Goal: Task Accomplishment & Management: Manage account settings

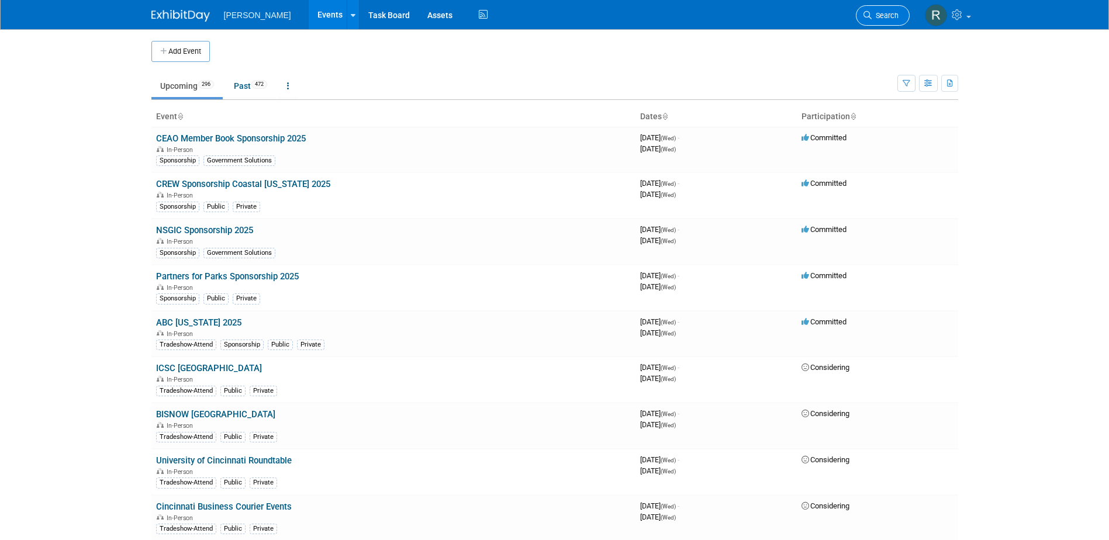
click at [889, 15] on span "Search" at bounding box center [884, 15] width 27 height 9
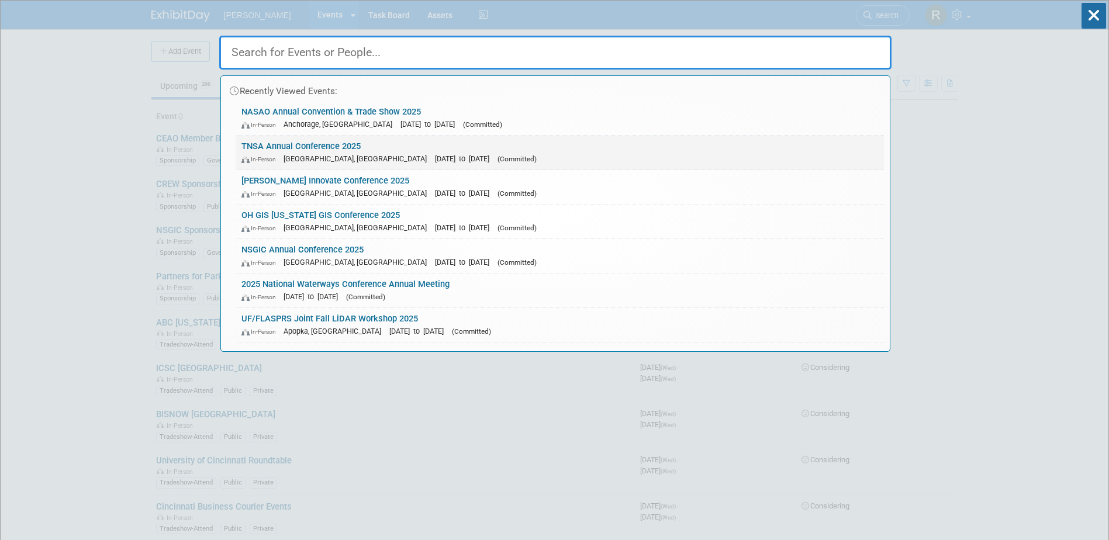
click at [435, 157] on span "[DATE] to [DATE]" at bounding box center [465, 158] width 60 height 9
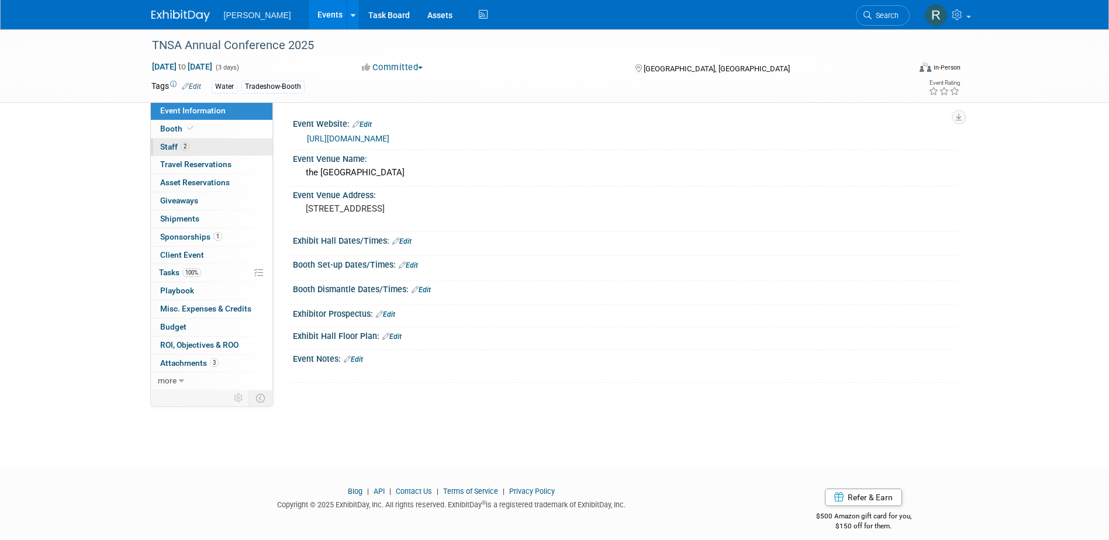
click at [174, 148] on span "Staff 2" at bounding box center [174, 146] width 29 height 9
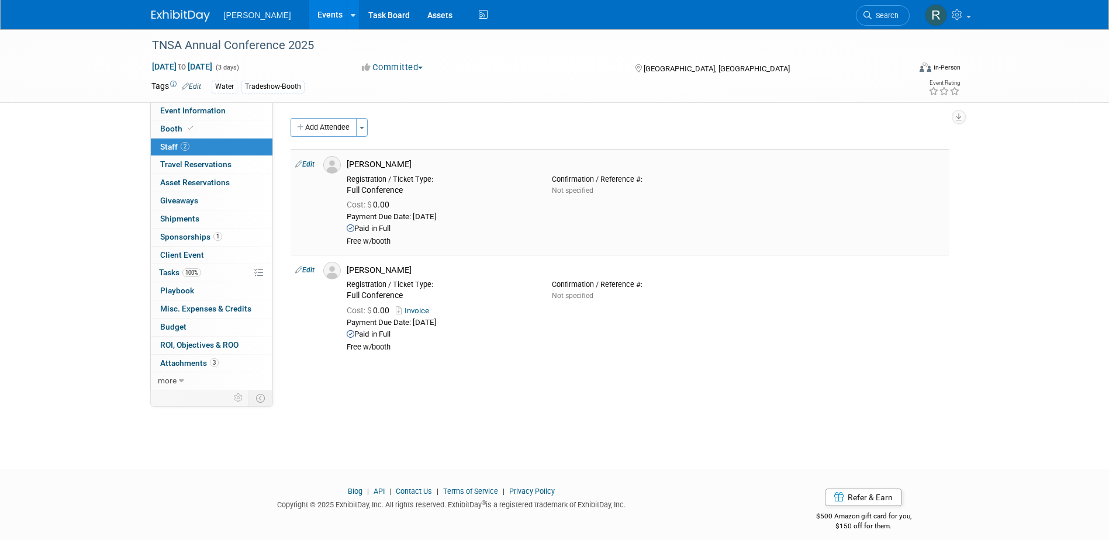
click at [314, 165] on link "Edit" at bounding box center [304, 164] width 19 height 8
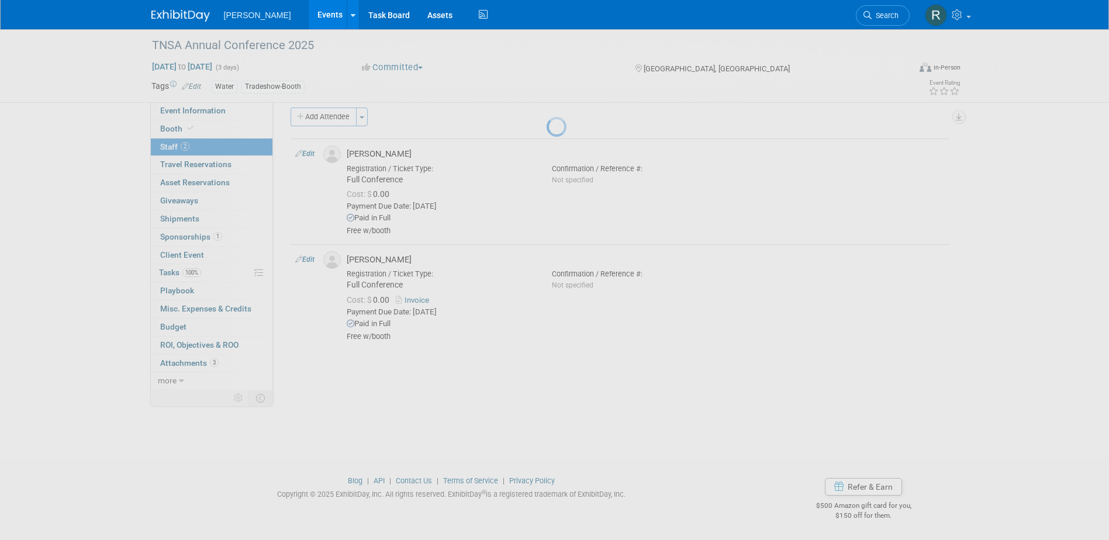
select select "29b81c3b-69fc-4b4c-8c2b-e670a4360330"
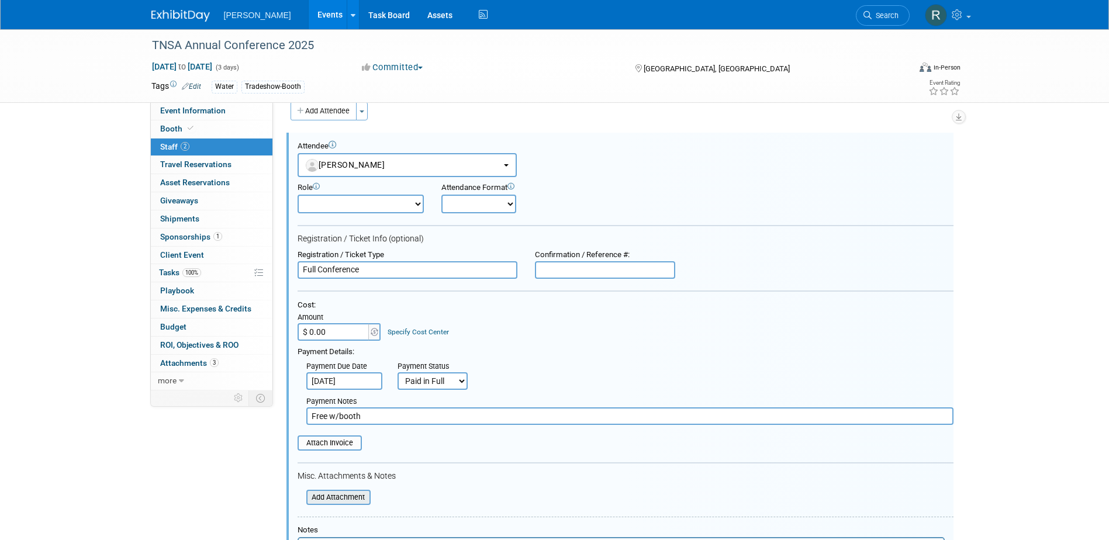
click at [350, 501] on input "file" at bounding box center [299, 497] width 139 height 13
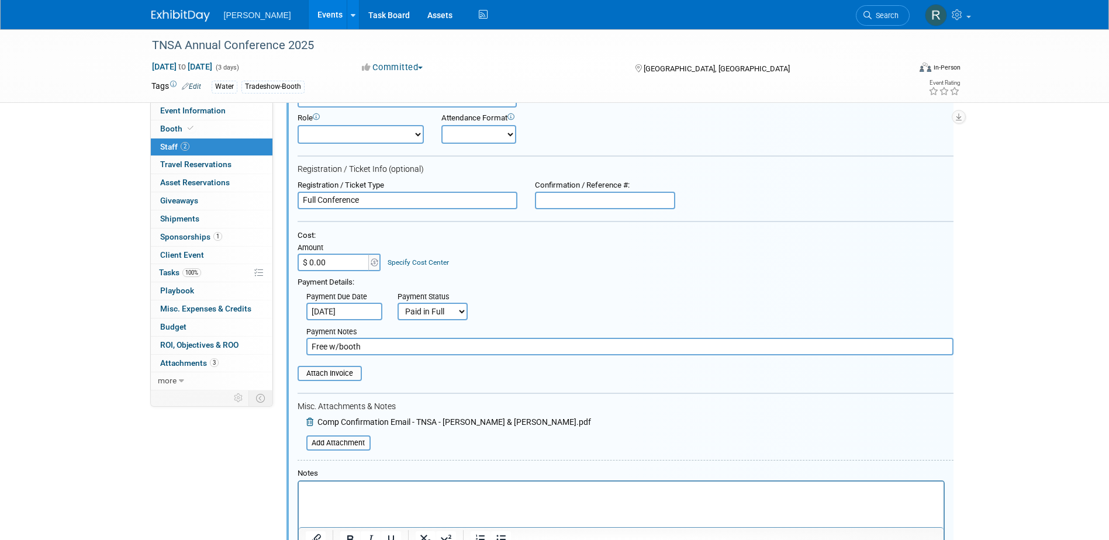
scroll to position [192, 0]
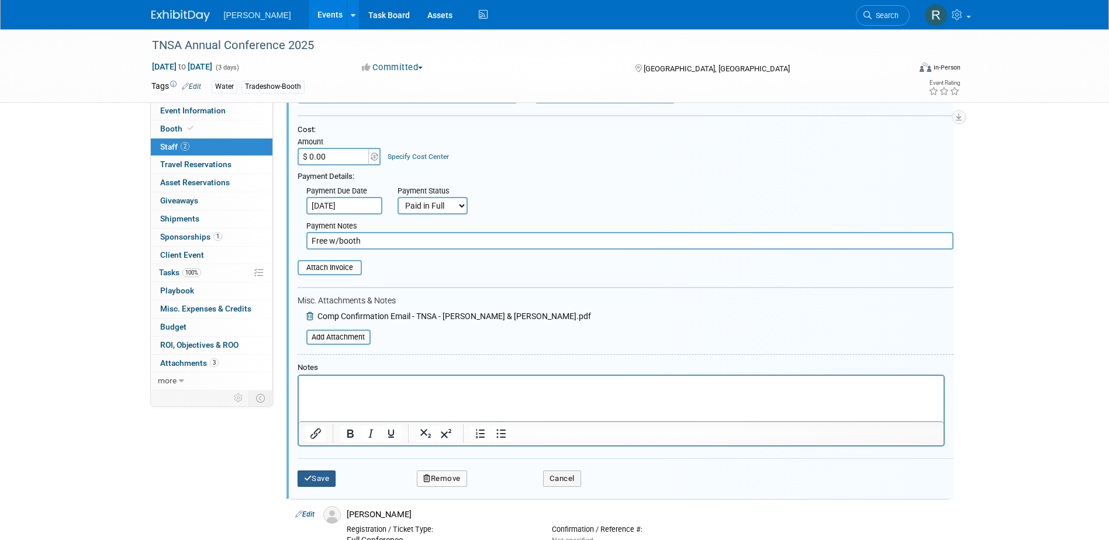
drag, startPoint x: 326, startPoint y: 476, endPoint x: 331, endPoint y: 463, distance: 13.4
click at [326, 476] on button "Save" at bounding box center [316, 478] width 39 height 16
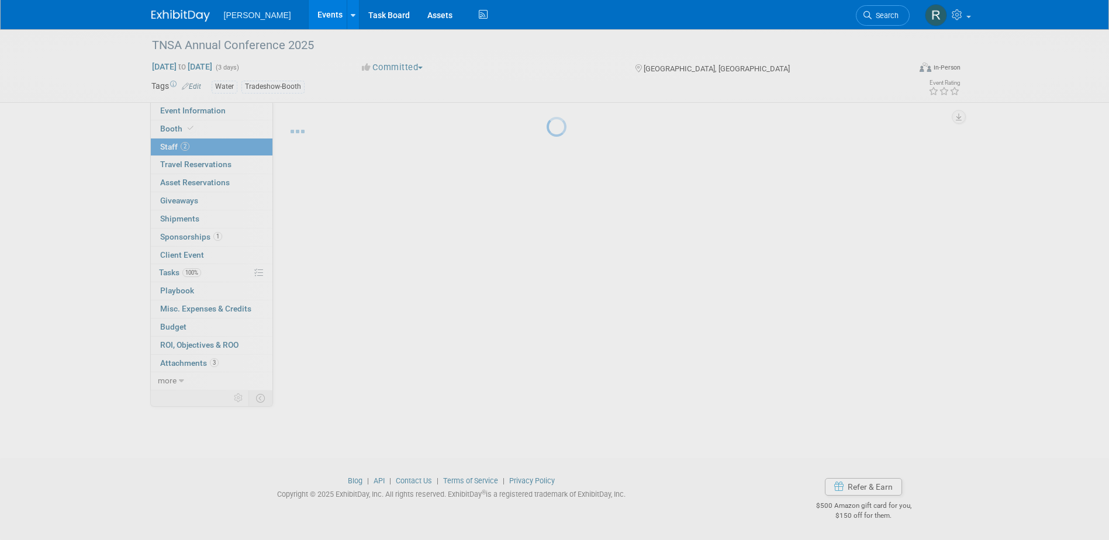
scroll to position [11, 0]
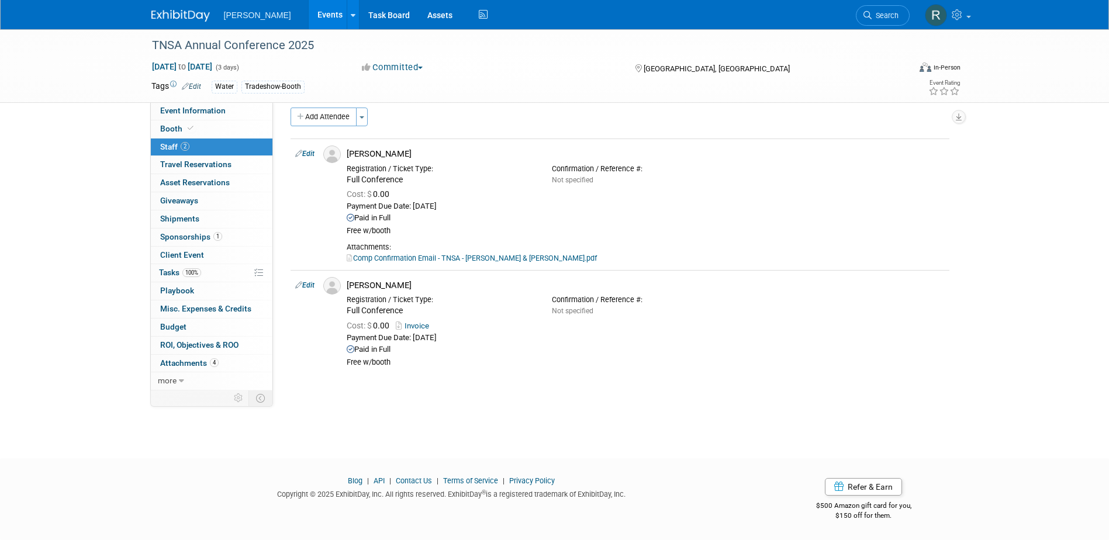
click at [867, 9] on link "Search" at bounding box center [883, 15] width 54 height 20
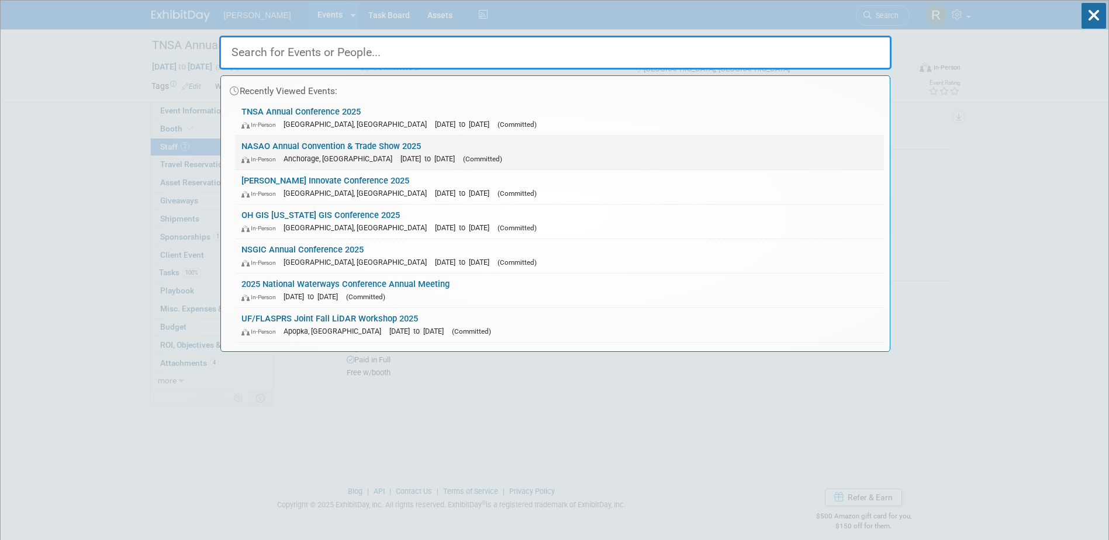
click at [338, 147] on link "NASAO Annual Convention & Trade Show 2025 In-Person Anchorage, AK Sep 21, 2025 …" at bounding box center [560, 153] width 648 height 34
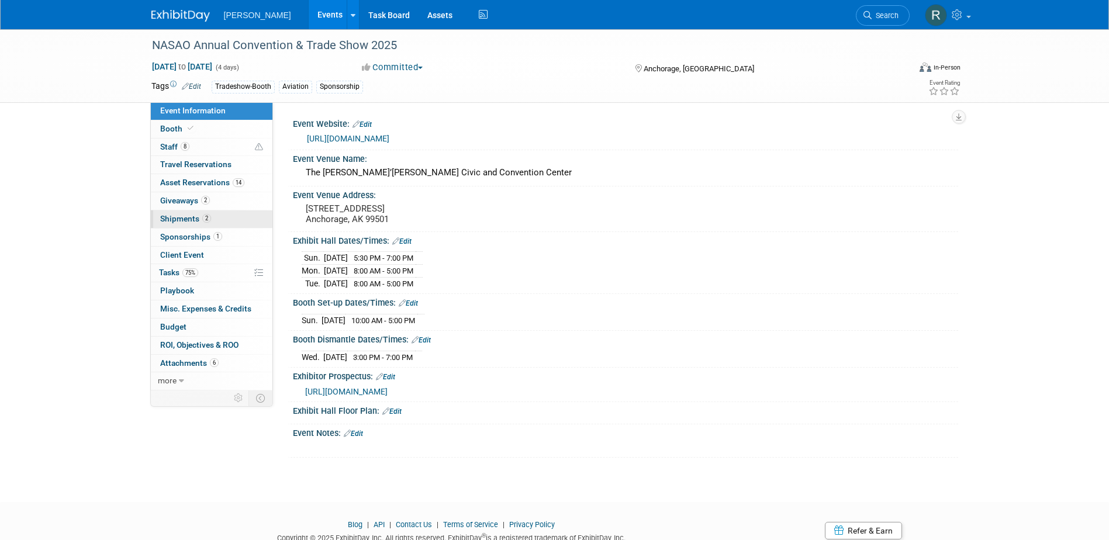
click at [192, 223] on link "2 Shipments 2" at bounding box center [212, 219] width 122 height 18
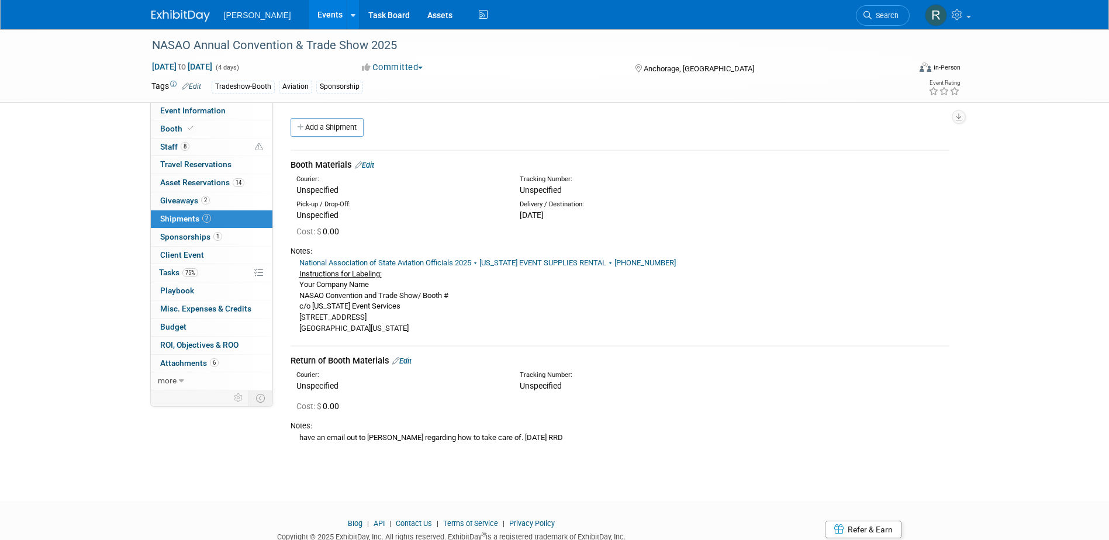
click at [411, 362] on link "Edit" at bounding box center [401, 360] width 19 height 9
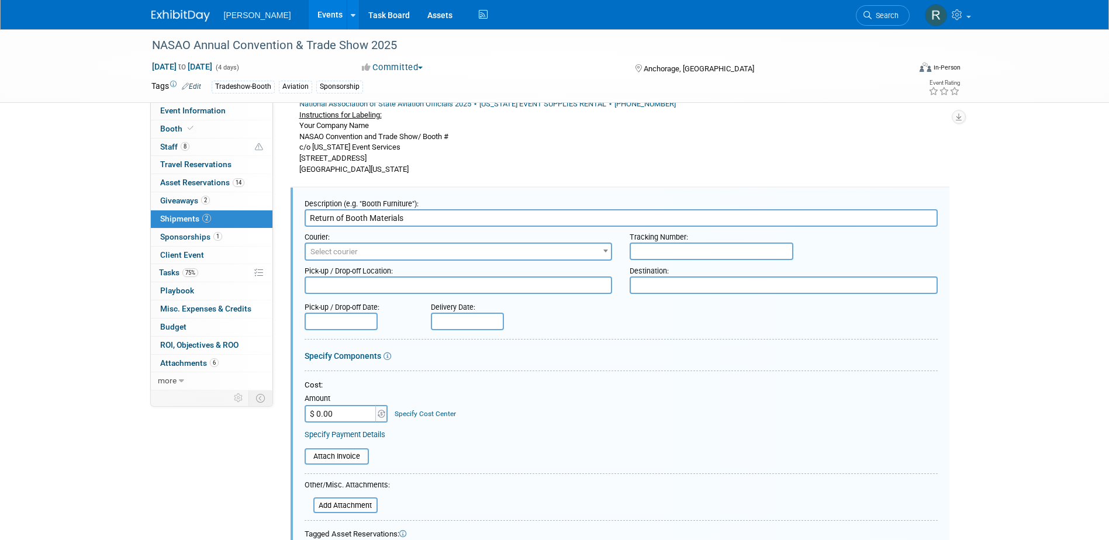
scroll to position [158, 0]
click at [691, 251] on input "text" at bounding box center [711, 252] width 164 height 18
paste input "1Z4916099074857311"
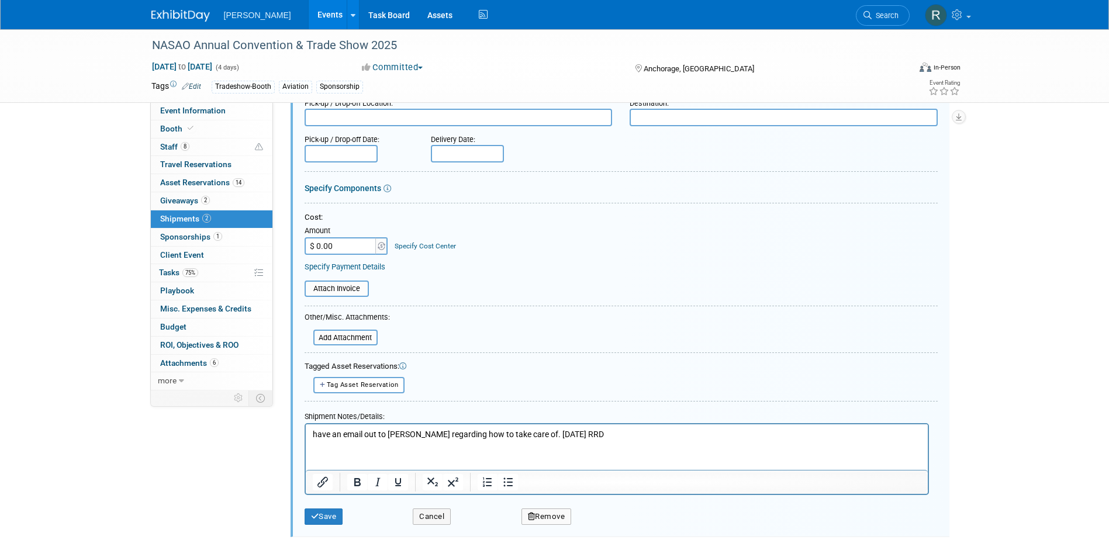
scroll to position [334, 0]
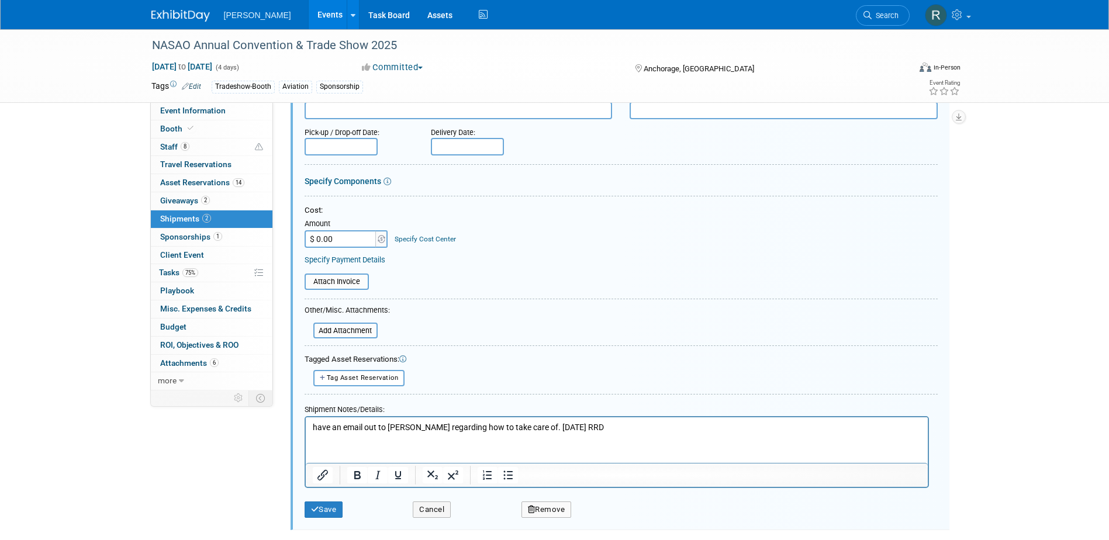
type input "1Z4916099074857311"
click at [309, 427] on html "have an email out to Hayley regarding how to take care of. 9.4.25 RRD" at bounding box center [616, 425] width 622 height 16
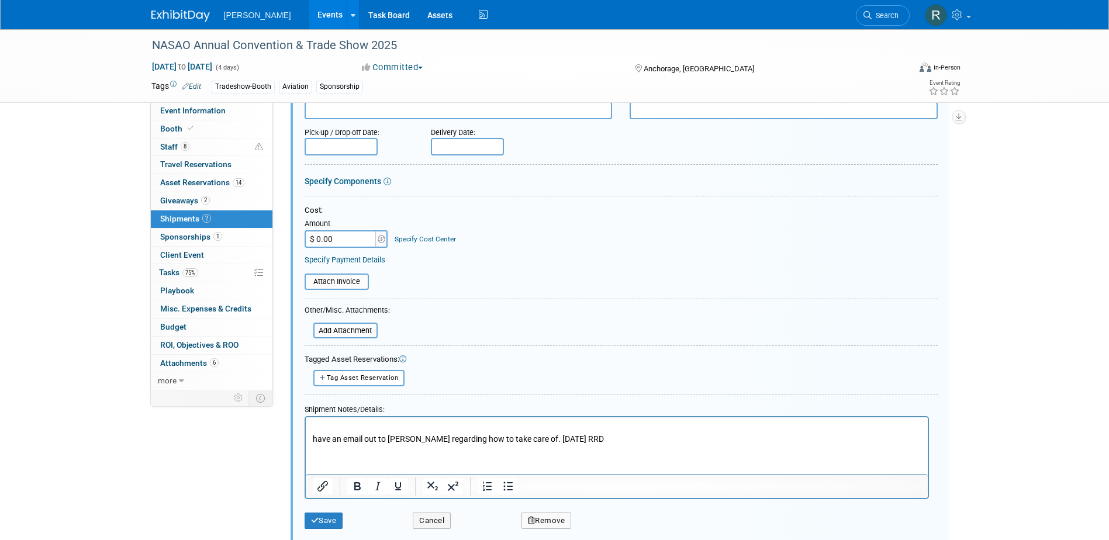
paste body "Rich Text Area. Press ALT-0 for help."
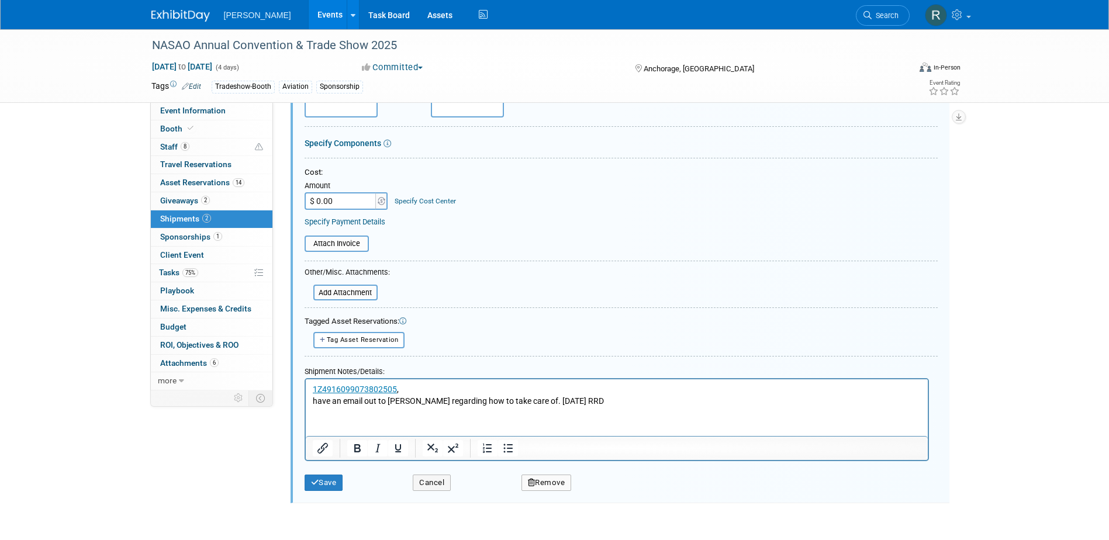
scroll to position [392, 0]
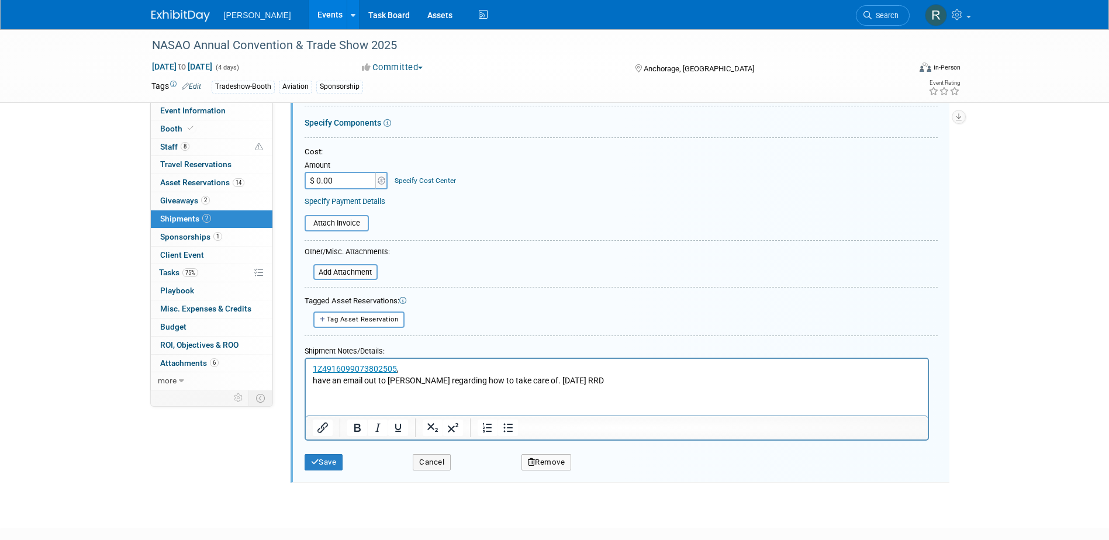
click at [414, 366] on p "1Z4916099073802505 ," at bounding box center [616, 369] width 608 height 12
click at [518, 370] on p "1Z4916099073802505 , 1Z4916099073963896 ," at bounding box center [616, 369] width 608 height 12
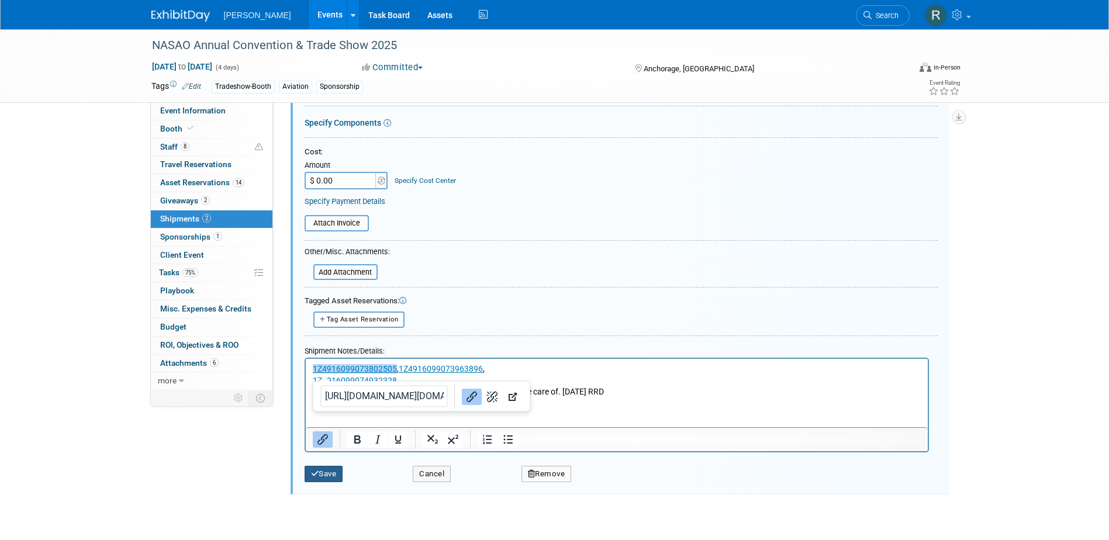
click at [327, 472] on button "Save" at bounding box center [323, 474] width 39 height 16
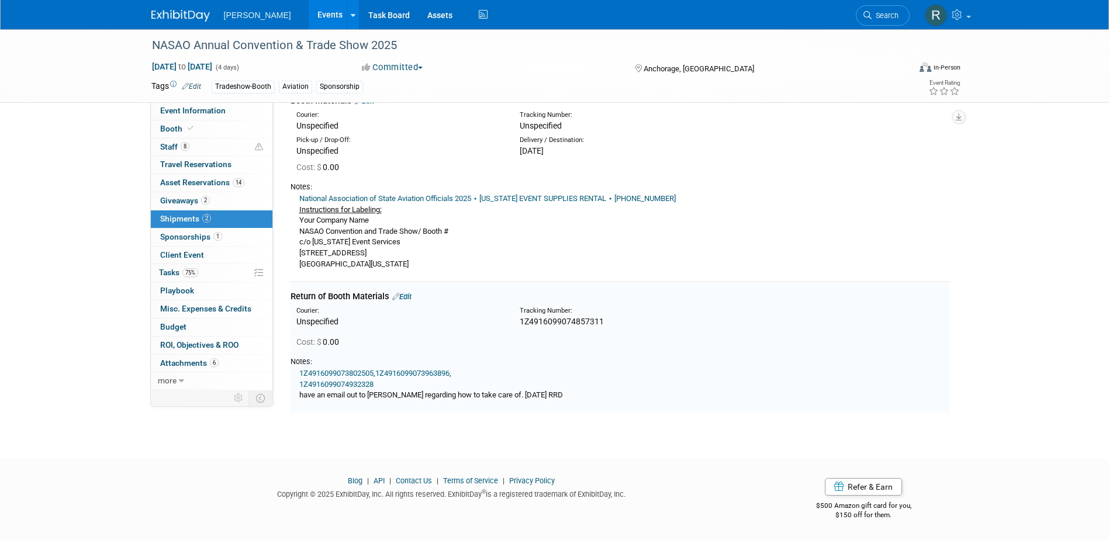
scroll to position [0, 0]
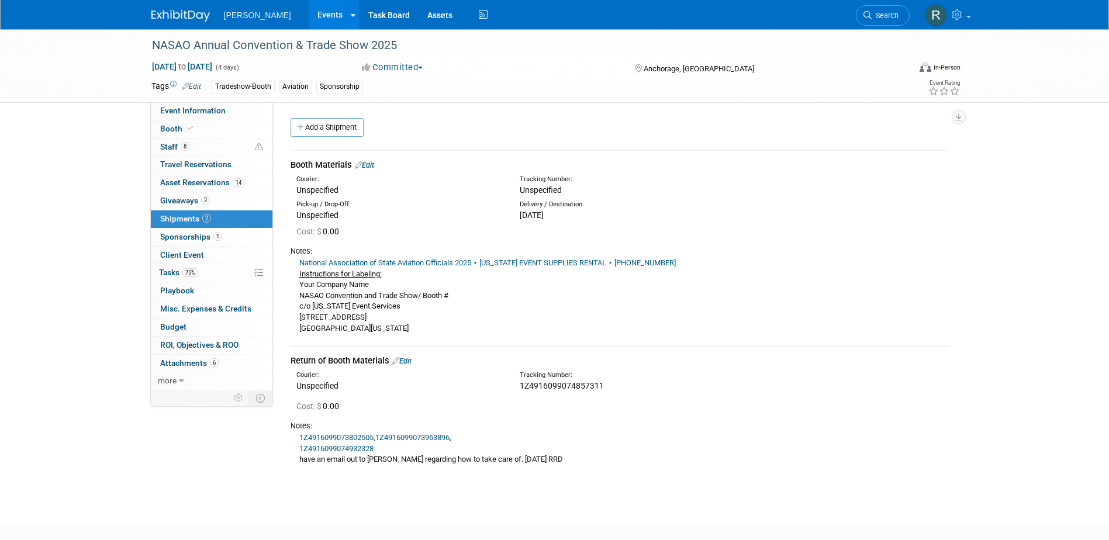
drag, startPoint x: 374, startPoint y: 167, endPoint x: 368, endPoint y: 166, distance: 6.5
click at [374, 167] on link "Edit" at bounding box center [364, 165] width 19 height 9
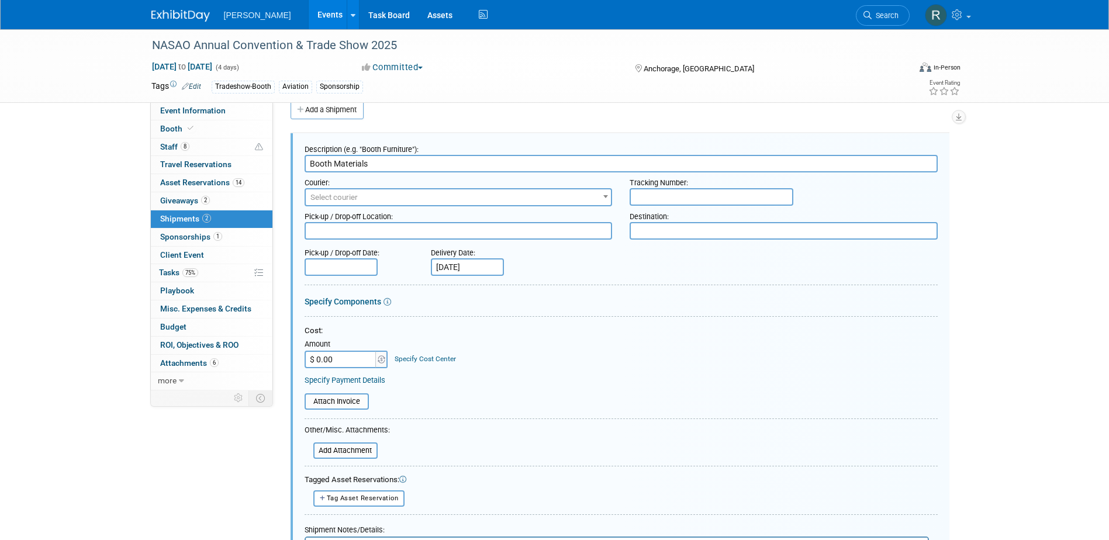
click at [664, 200] on input "text" at bounding box center [711, 197] width 164 height 18
paste input "1Z4916090374891456"
type input "1Z4916090374891456"
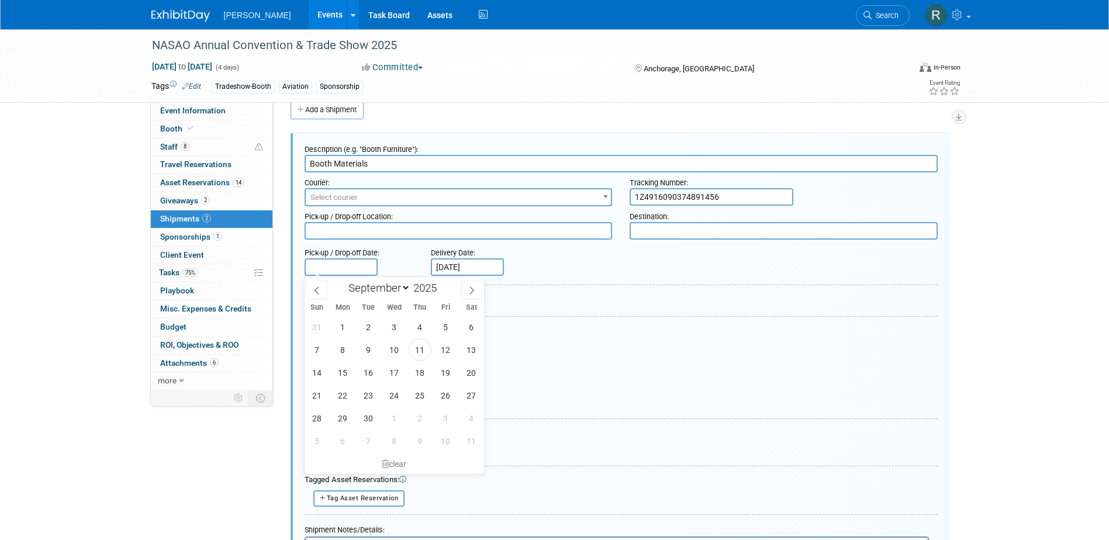
click at [331, 266] on input "text" at bounding box center [340, 267] width 73 height 18
click at [393, 351] on span "10" at bounding box center [394, 349] width 23 height 23
type input "[DATE]"
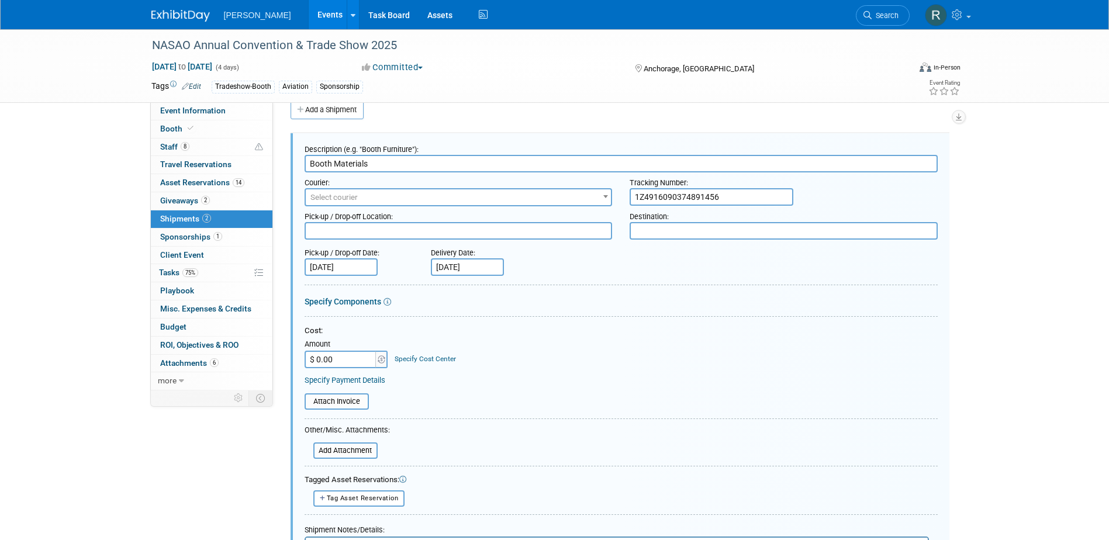
click at [495, 268] on input "Sep 17, 2025" at bounding box center [467, 267] width 73 height 18
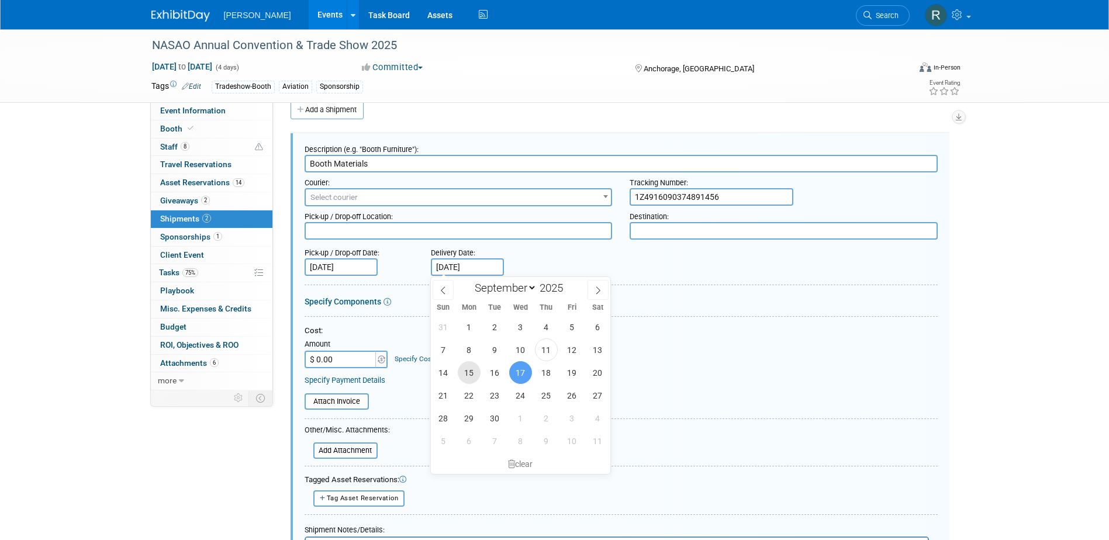
click at [475, 378] on span "15" at bounding box center [469, 372] width 23 height 23
type input "Sep 15, 2025"
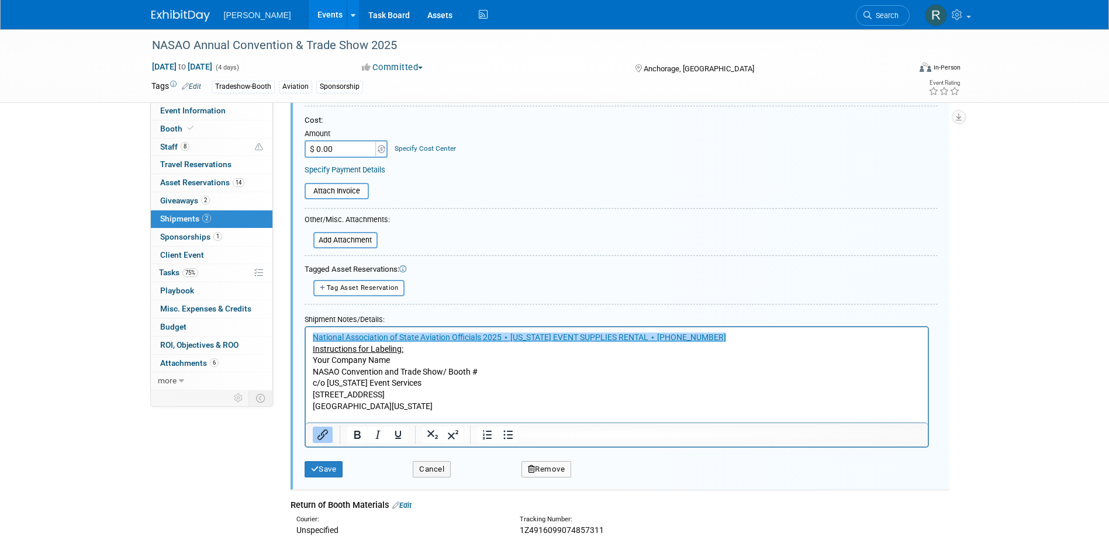
scroll to position [251, 0]
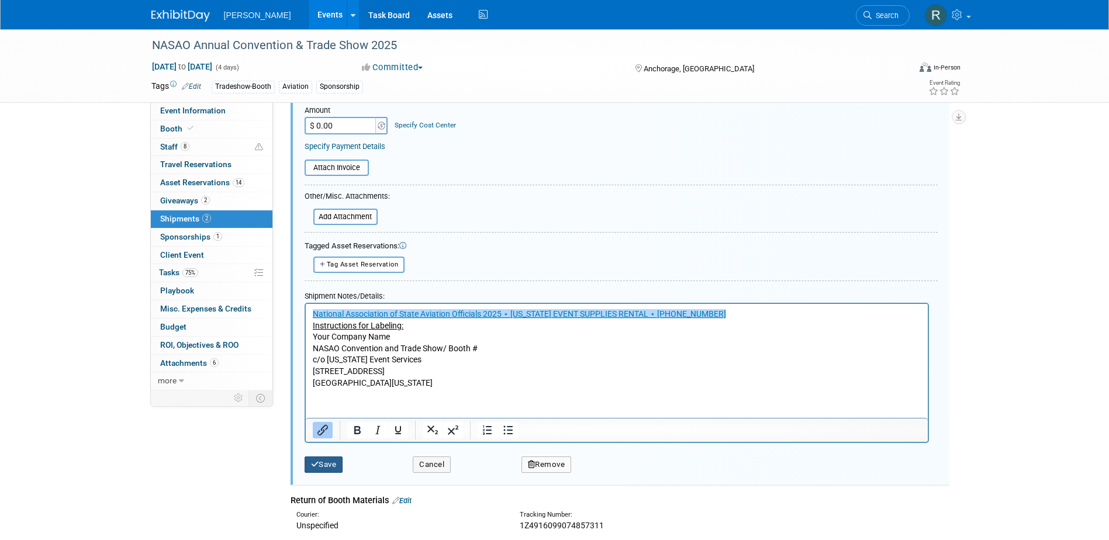
click at [327, 462] on button "Save" at bounding box center [323, 464] width 39 height 16
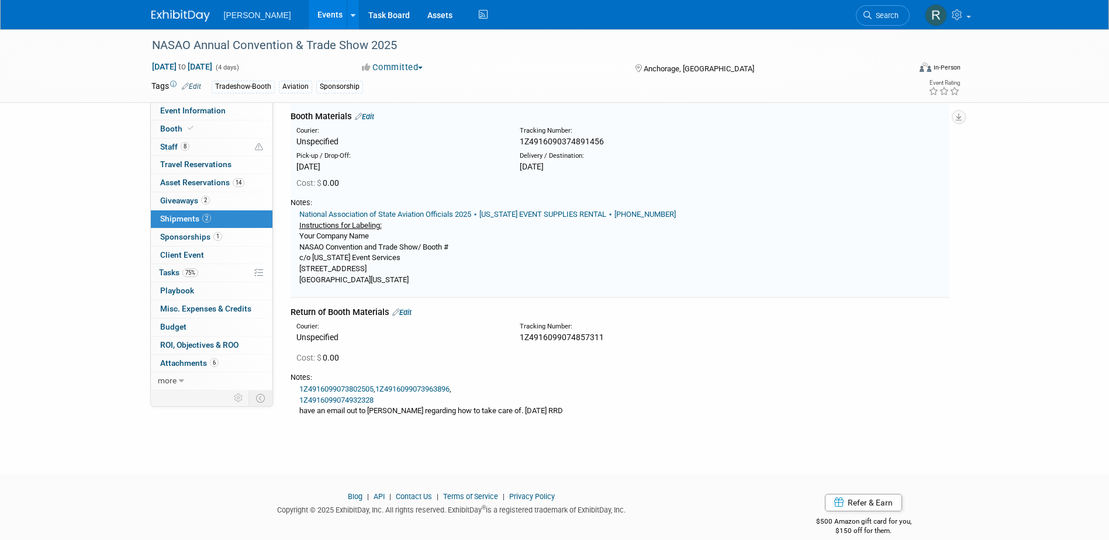
scroll to position [18, 0]
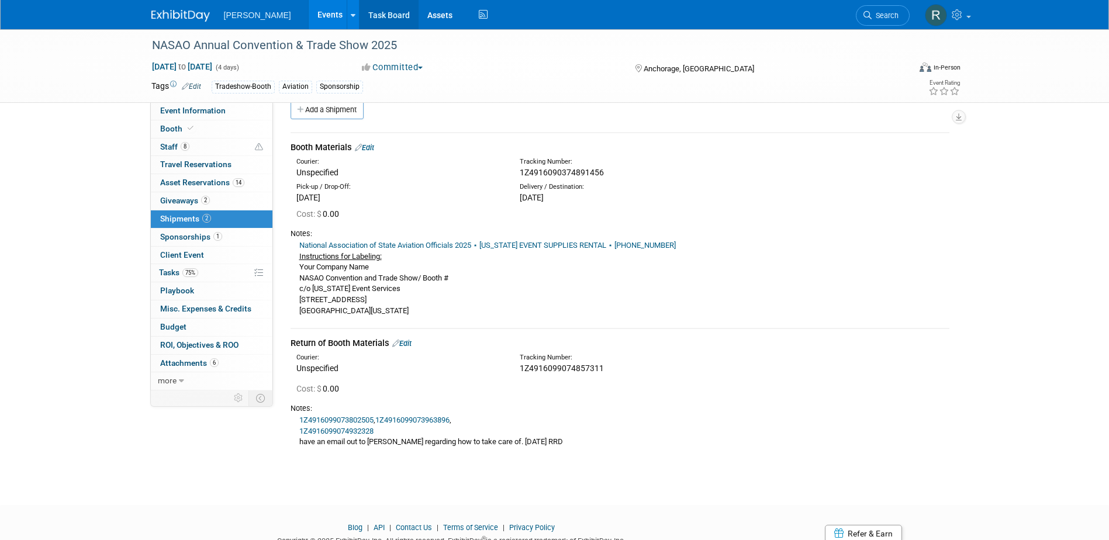
click at [359, 19] on link "Task Board" at bounding box center [388, 14] width 59 height 29
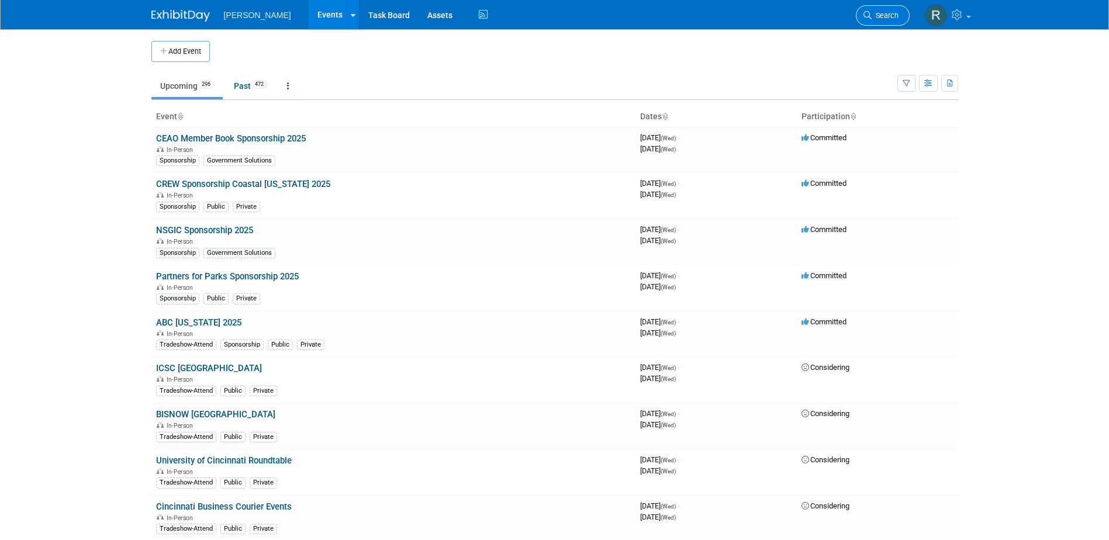
click at [889, 16] on span "Search" at bounding box center [884, 15] width 27 height 9
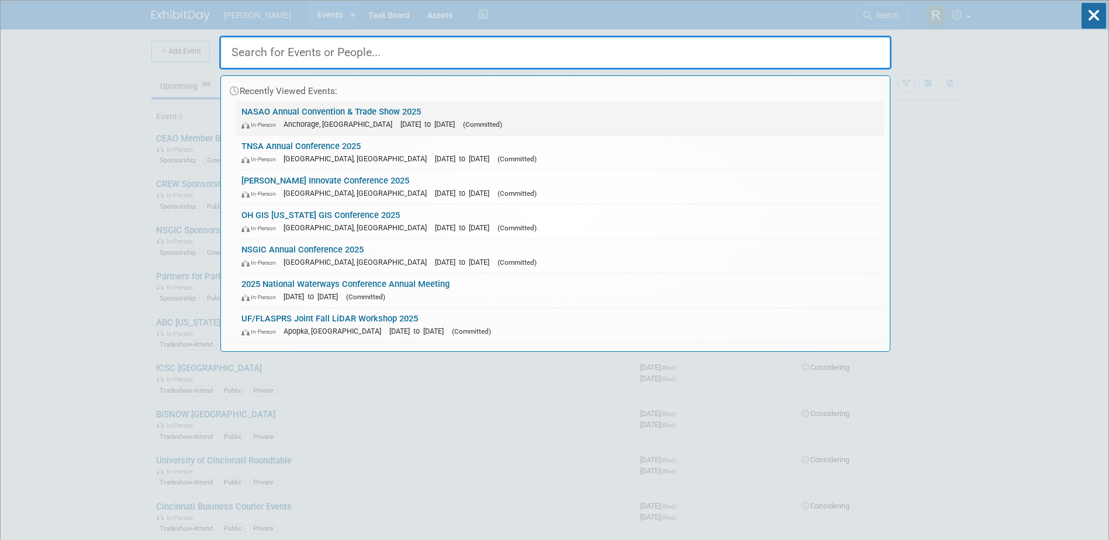
click at [315, 109] on link "NASAO Annual Convention & Trade Show 2025 In-Person Anchorage, AK Sep 21, 2025 …" at bounding box center [560, 118] width 648 height 34
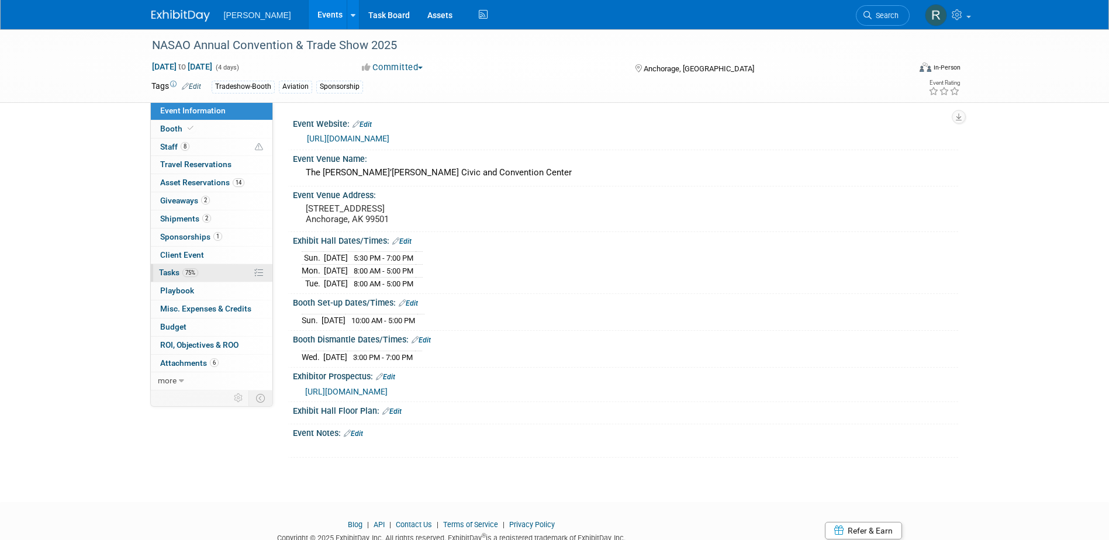
click at [169, 272] on span "Tasks 75%" at bounding box center [178, 272] width 39 height 9
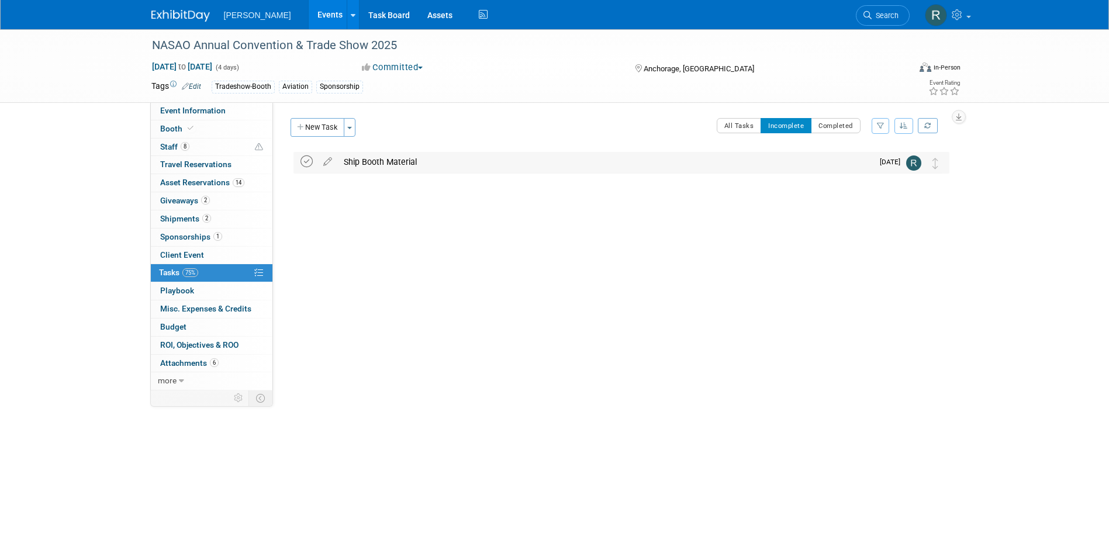
click at [303, 161] on icon at bounding box center [306, 161] width 12 height 12
click at [182, 126] on span "Booth" at bounding box center [178, 128] width 36 height 9
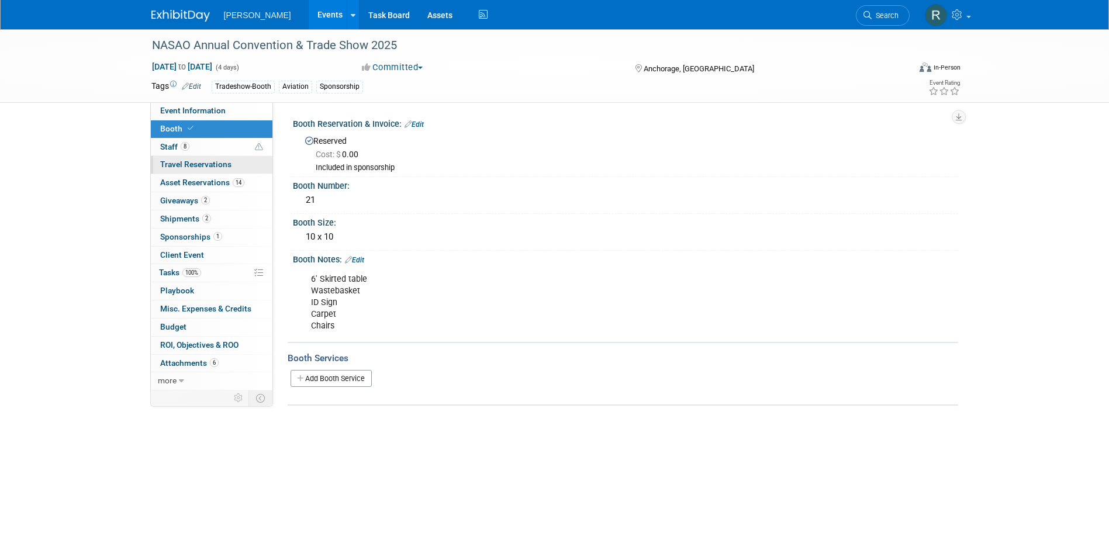
drag, startPoint x: 180, startPoint y: 141, endPoint x: 166, endPoint y: 166, distance: 28.8
click at [180, 141] on link "8 Staff 8" at bounding box center [212, 148] width 122 height 18
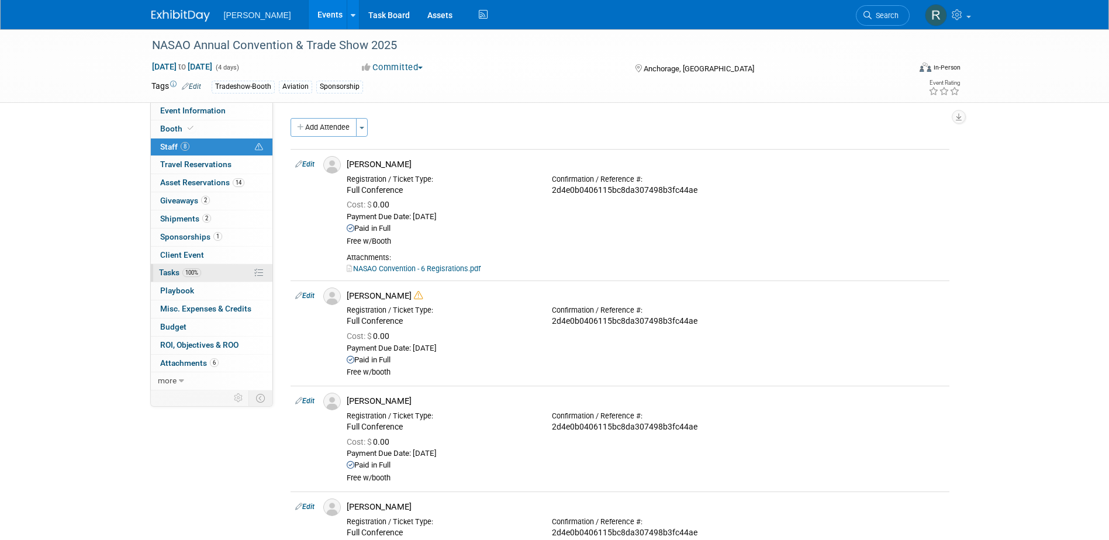
click at [178, 272] on span "Tasks 100%" at bounding box center [180, 272] width 42 height 9
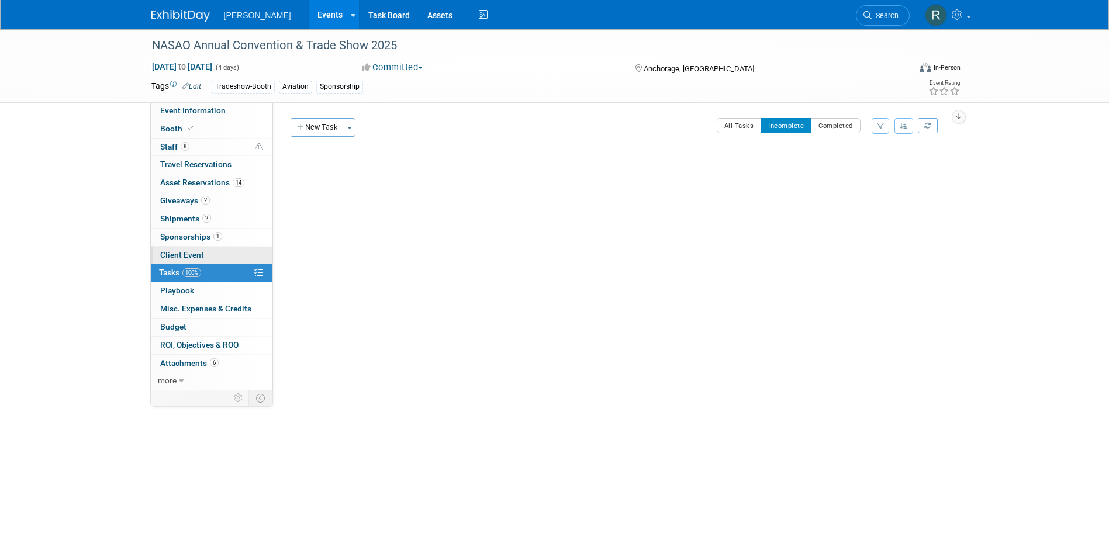
click at [179, 250] on span "Client Event" at bounding box center [182, 254] width 44 height 9
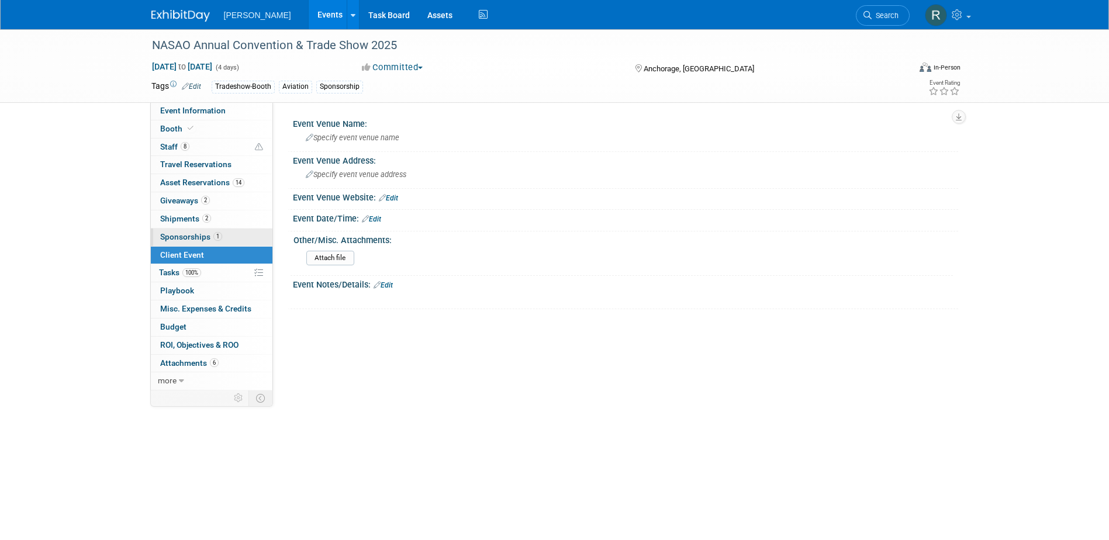
click at [179, 240] on span "Sponsorships 1" at bounding box center [191, 236] width 62 height 9
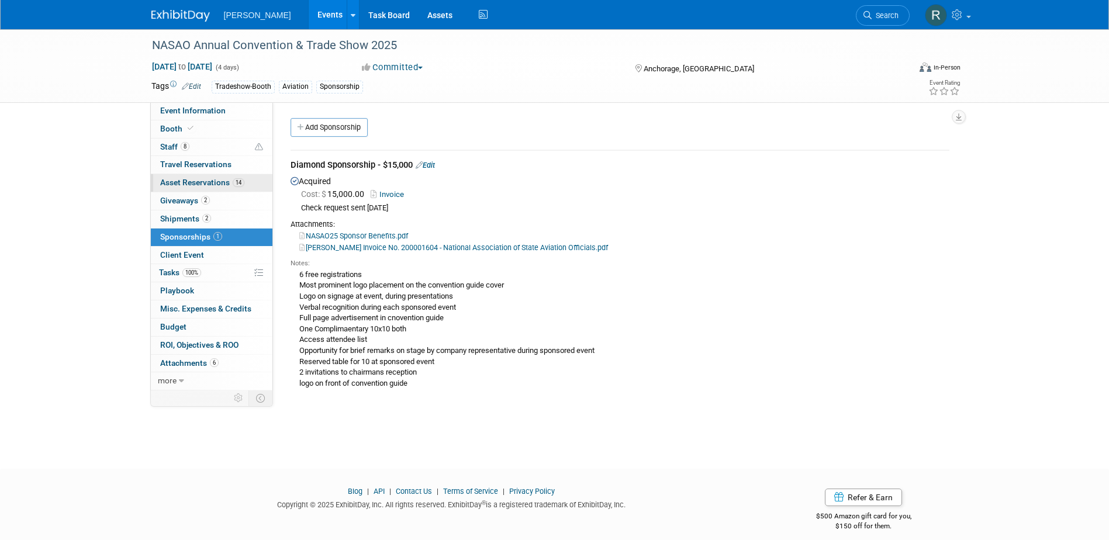
click at [181, 180] on span "Asset Reservations 14" at bounding box center [202, 182] width 84 height 9
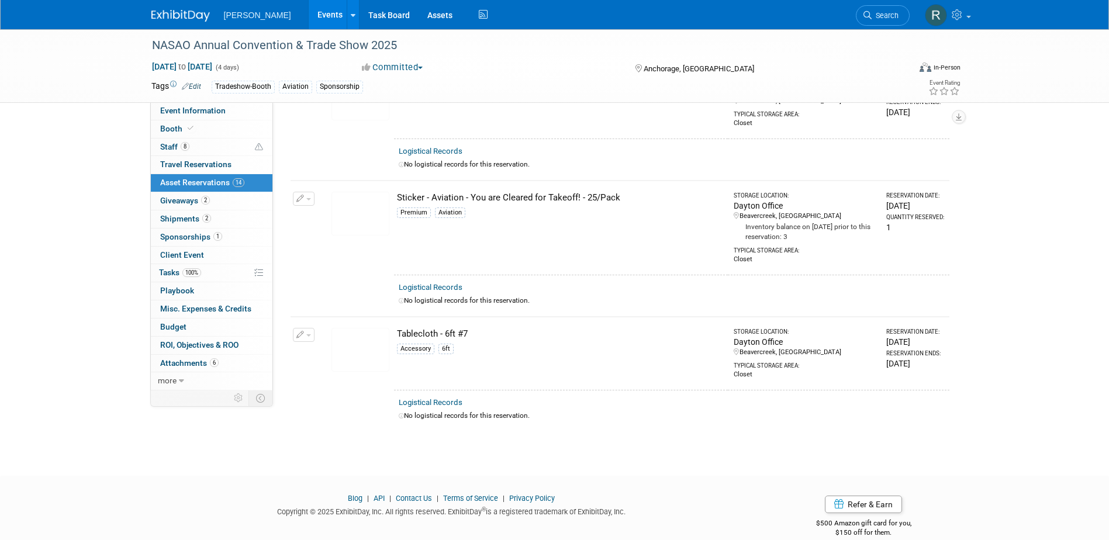
scroll to position [1531, 0]
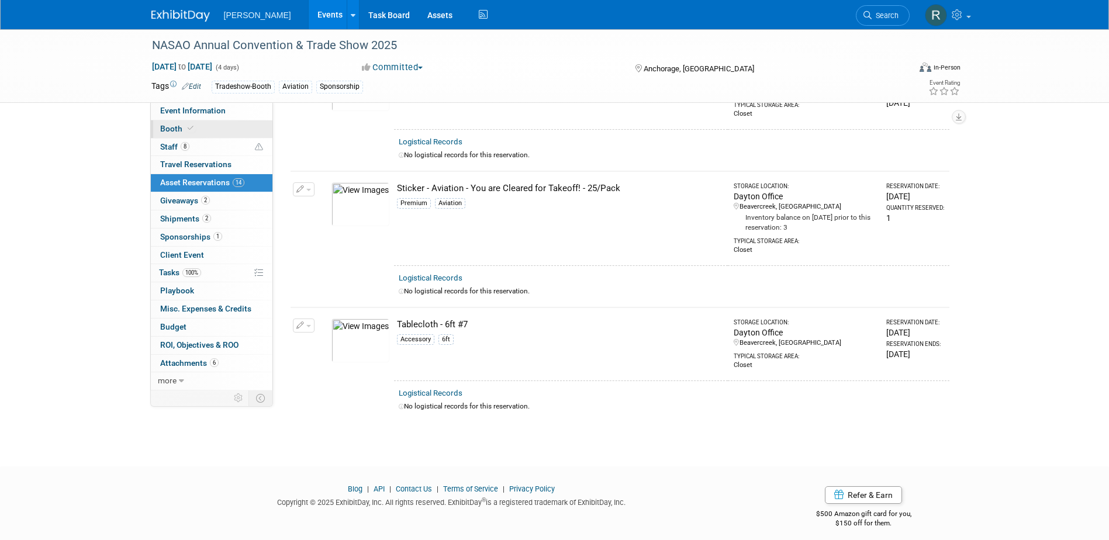
click at [175, 132] on span "Booth" at bounding box center [178, 128] width 36 height 9
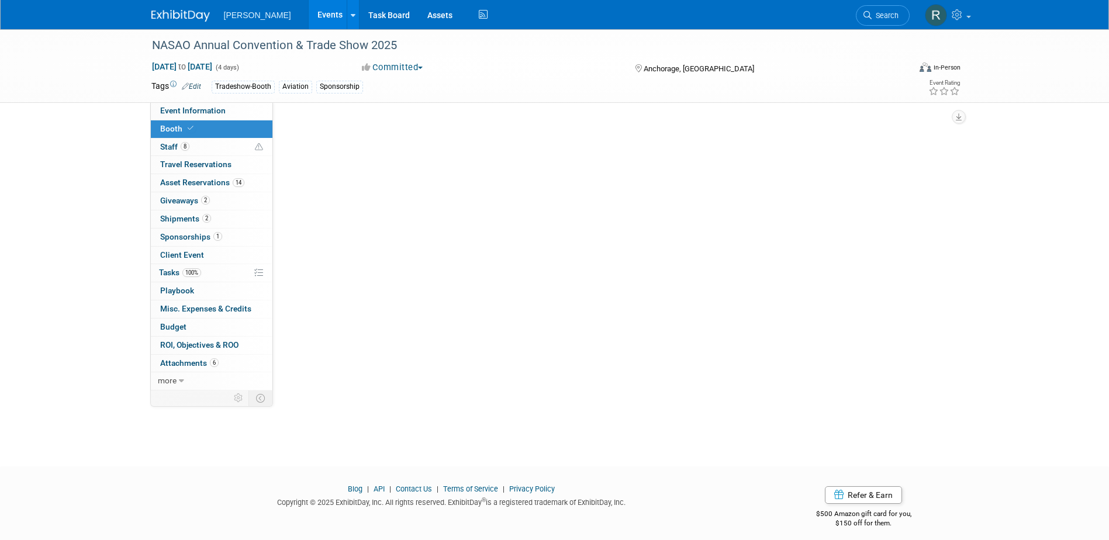
scroll to position [0, 0]
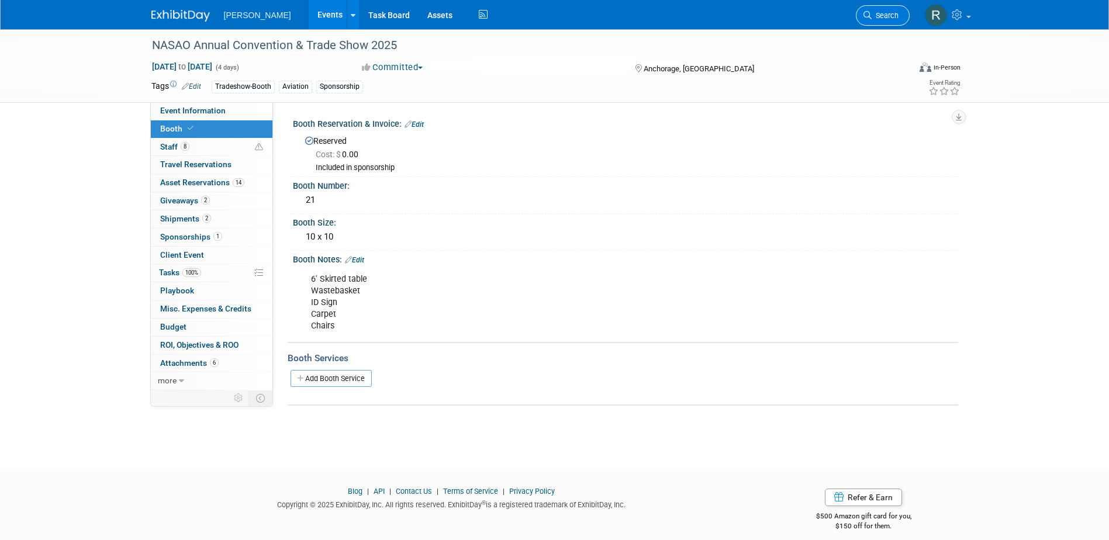
click at [889, 16] on span "Search" at bounding box center [884, 15] width 27 height 9
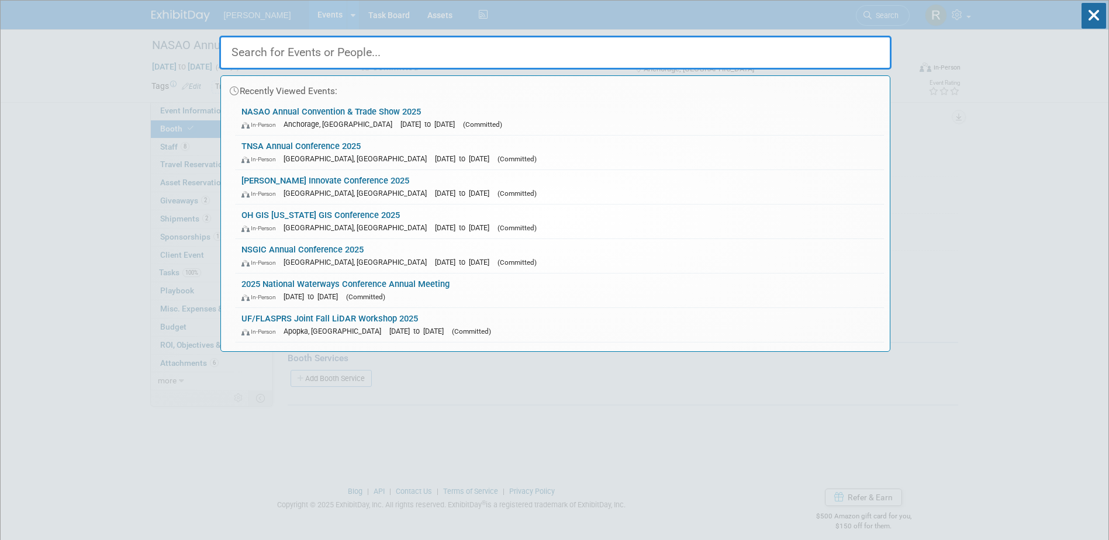
click at [283, 68] on input "text" at bounding box center [555, 53] width 672 height 34
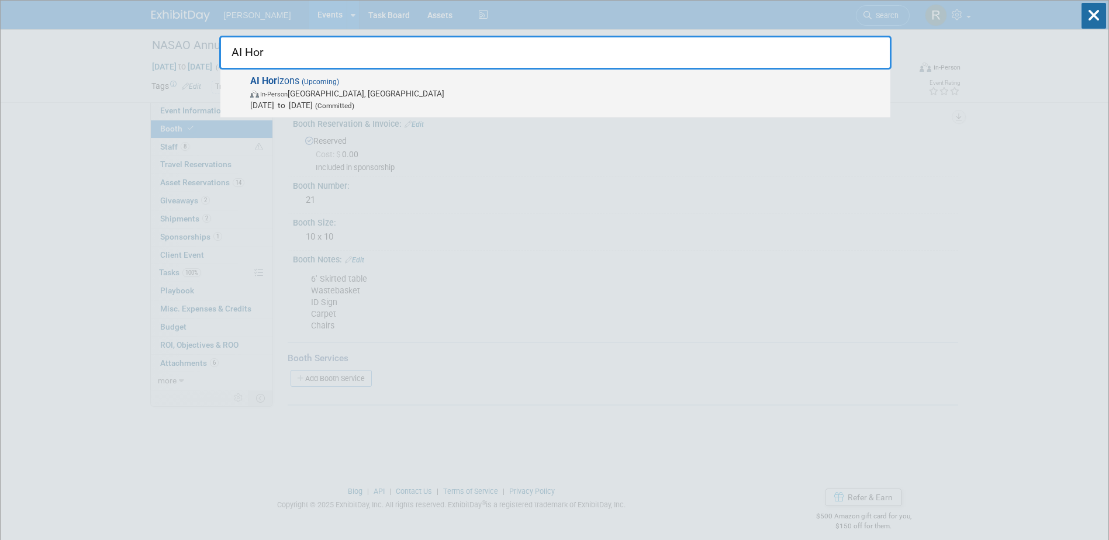
type input "AI Hor"
click at [273, 84] on strong "AI Hor" at bounding box center [263, 80] width 27 height 11
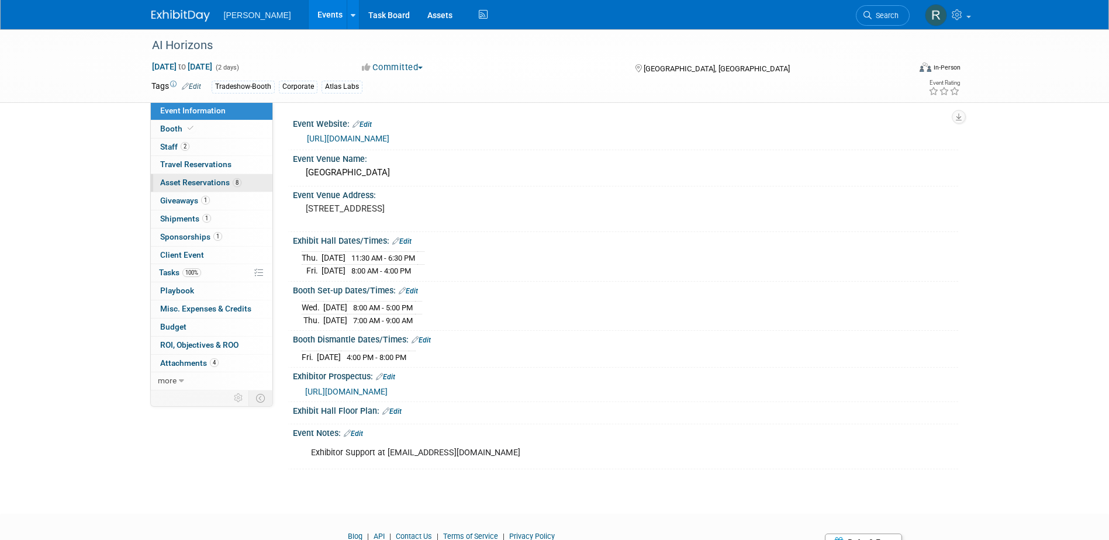
click at [199, 184] on span "Asset Reservations 8" at bounding box center [200, 182] width 81 height 9
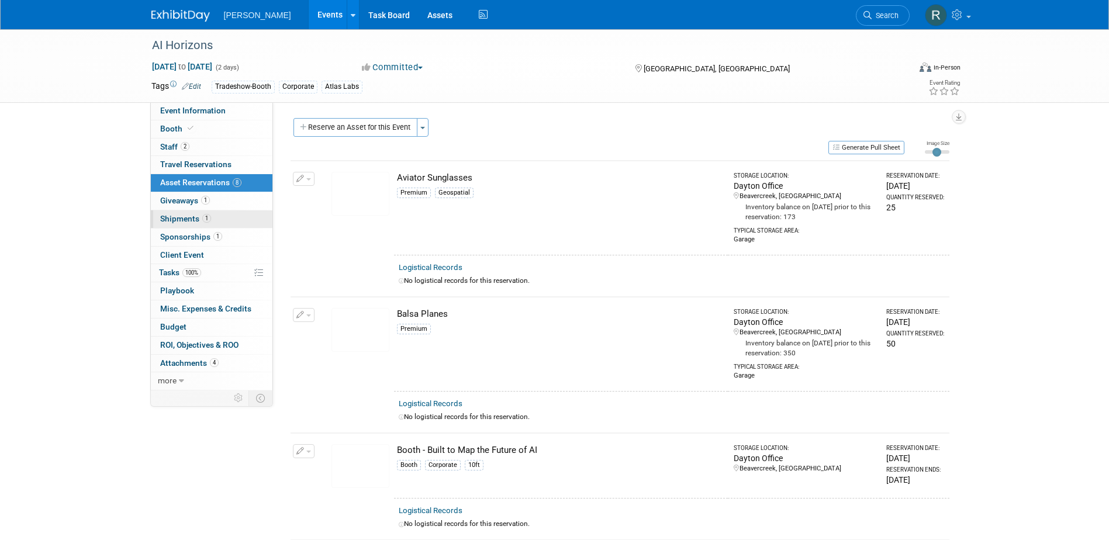
click at [165, 216] on span "Shipments 1" at bounding box center [185, 218] width 51 height 9
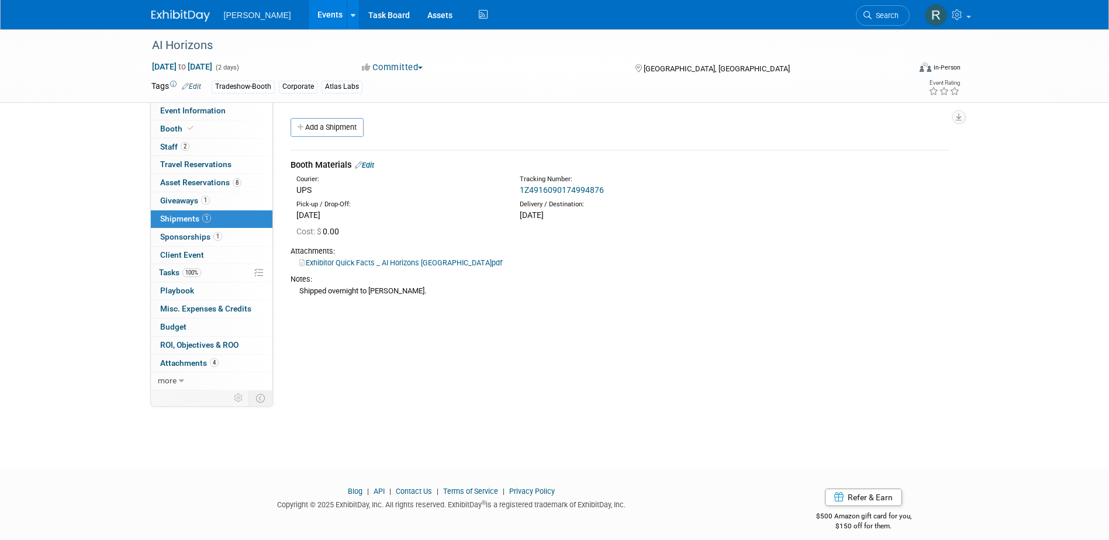
click at [368, 167] on link "Edit" at bounding box center [364, 165] width 19 height 9
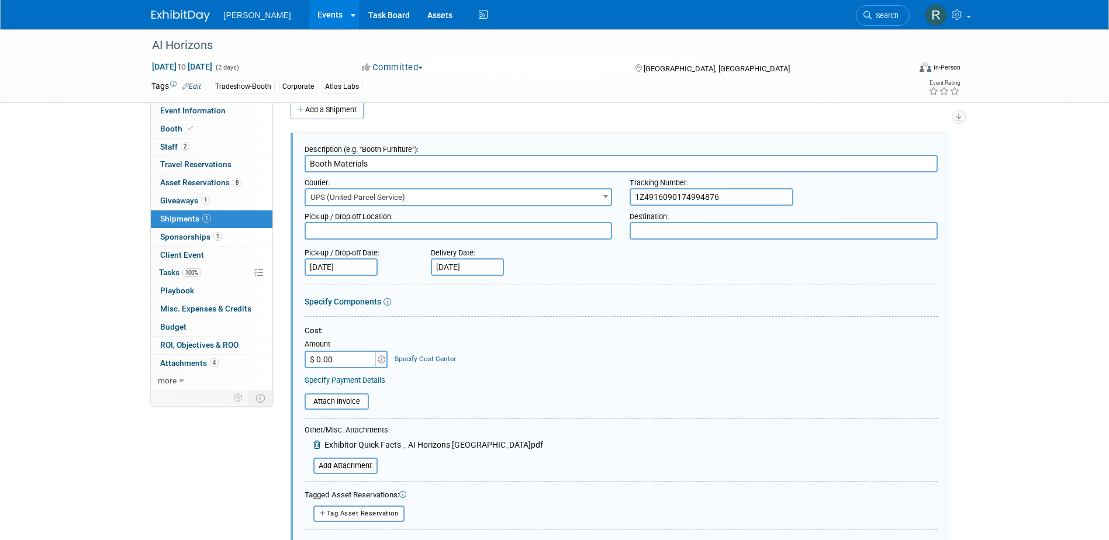
click at [416, 357] on link "Specify Cost Center" at bounding box center [424, 359] width 61 height 8
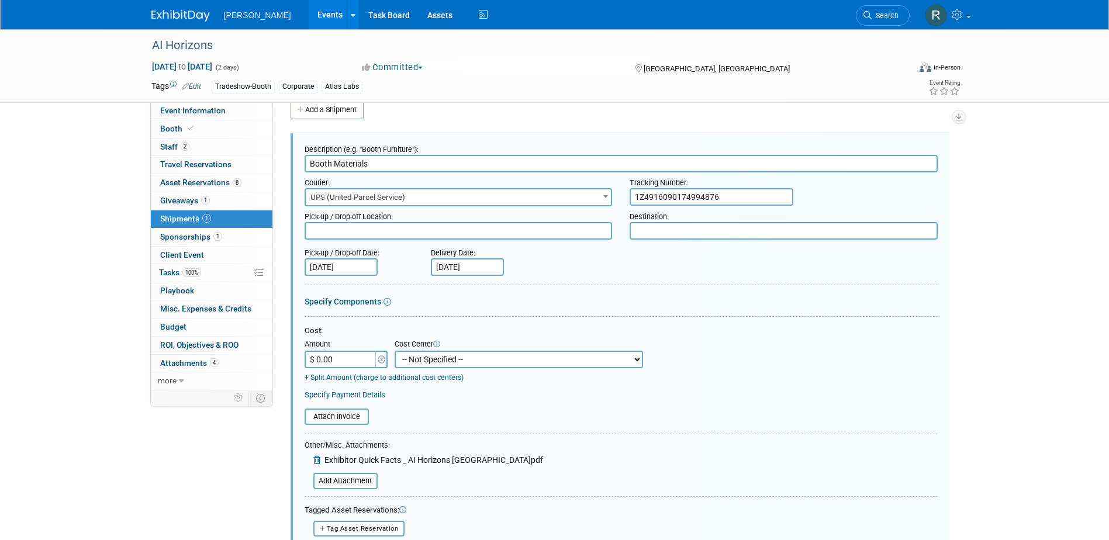
click at [435, 357] on select "-- Not Specified -- Advisory Services - Expenses_1001.502 Aerial Acquisition - …" at bounding box center [518, 360] width 248 height 18
drag, startPoint x: 560, startPoint y: 417, endPoint x: 553, endPoint y: 417, distance: 7.0
click at [560, 417] on table "Attach Invoice" at bounding box center [620, 416] width 633 height 16
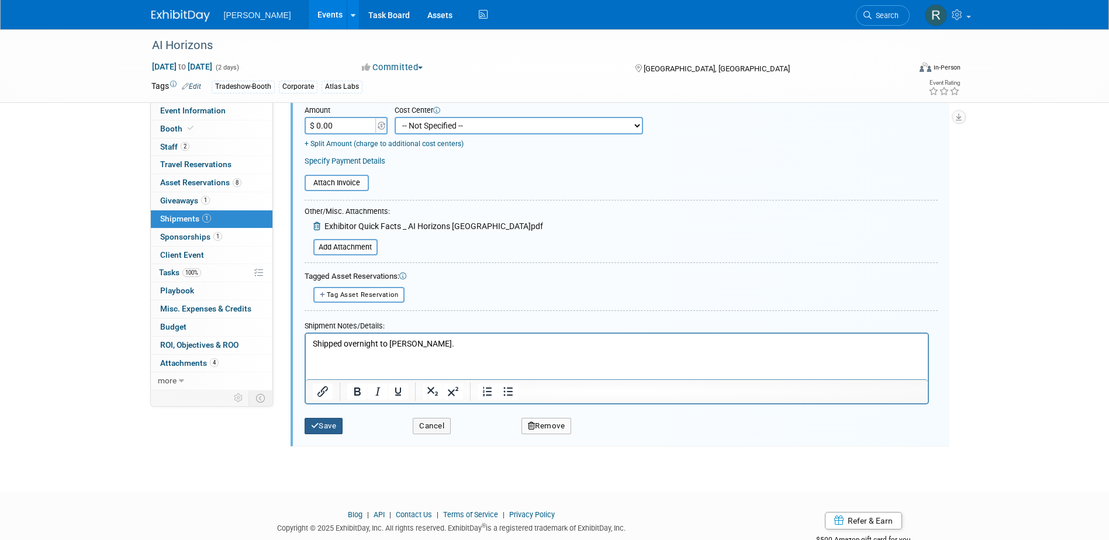
click at [323, 427] on button "Save" at bounding box center [323, 426] width 39 height 16
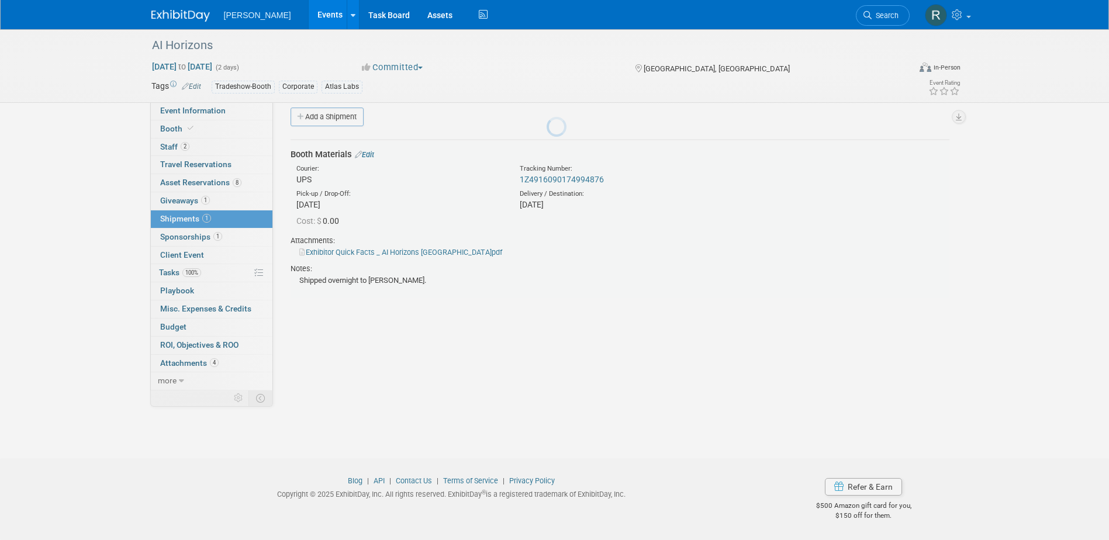
scroll to position [11, 0]
